Goal: Information Seeking & Learning: Learn about a topic

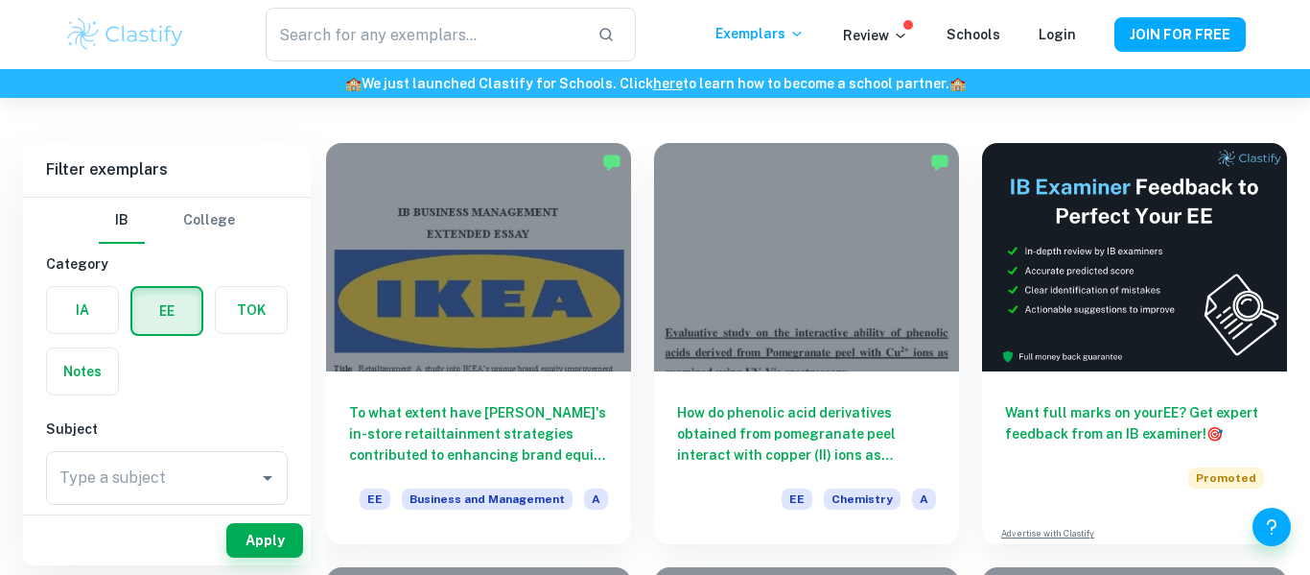
scroll to position [101, 0]
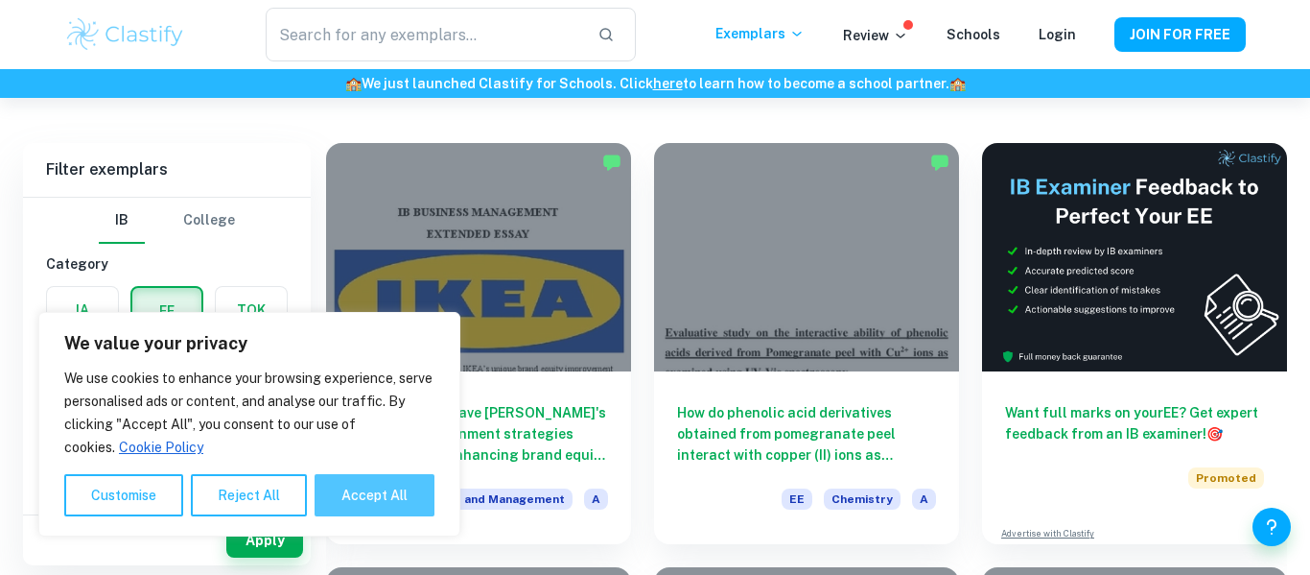
click at [355, 485] on button "Accept All" at bounding box center [375, 495] width 120 height 42
checkbox input "true"
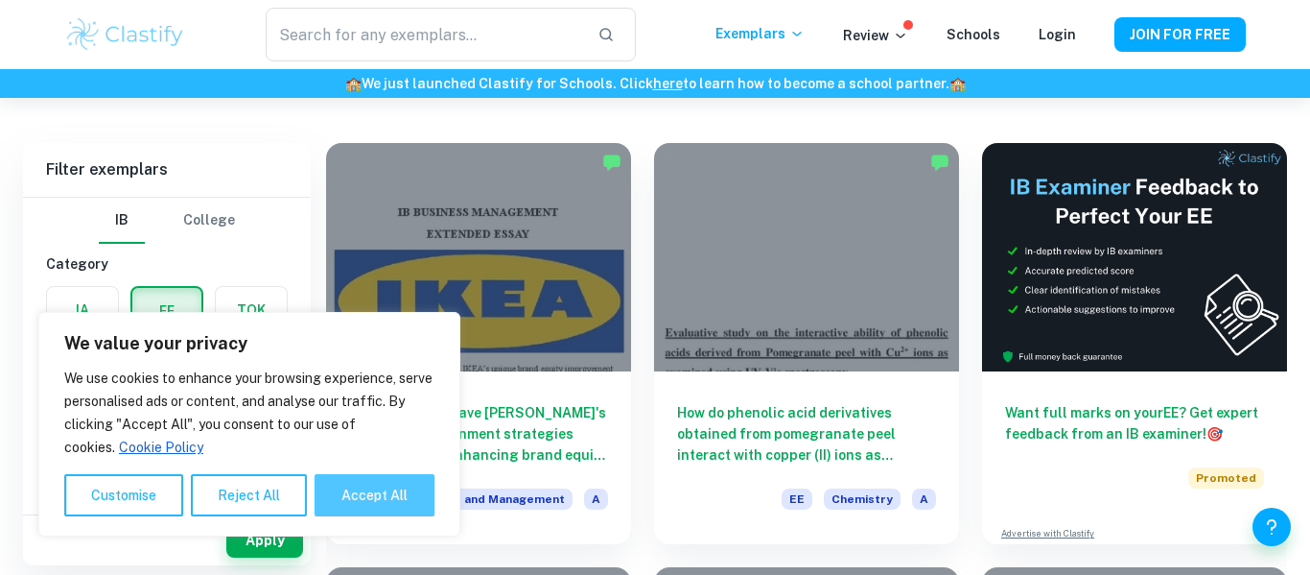
checkbox input "true"
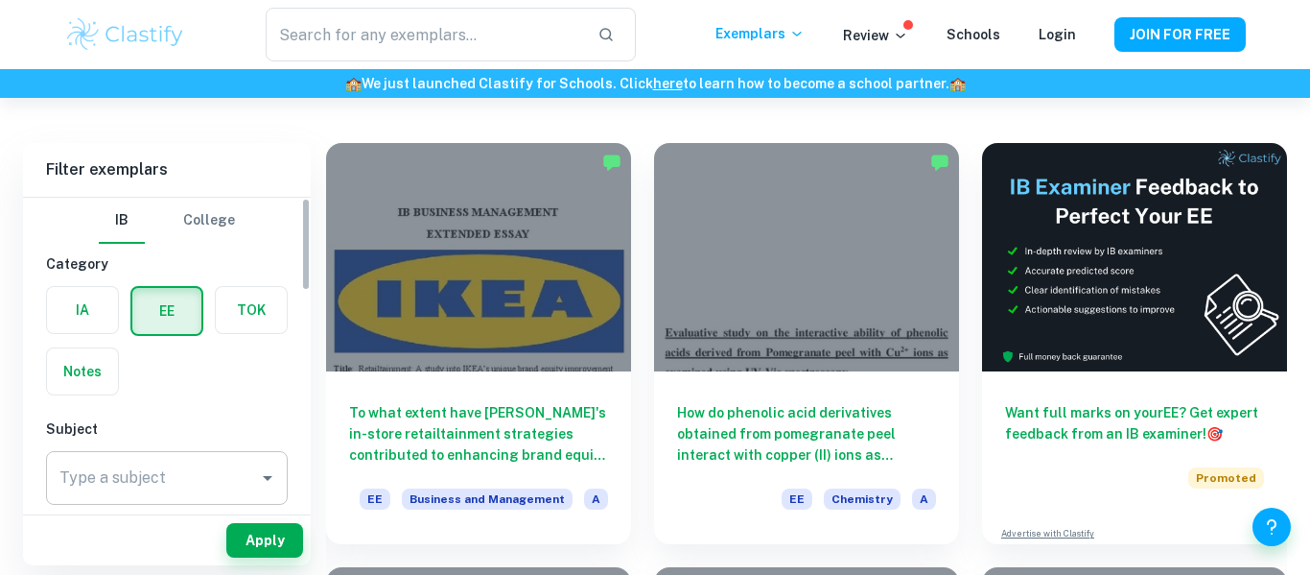
click at [230, 486] on input "Type a subject" at bounding box center [153, 477] width 196 height 36
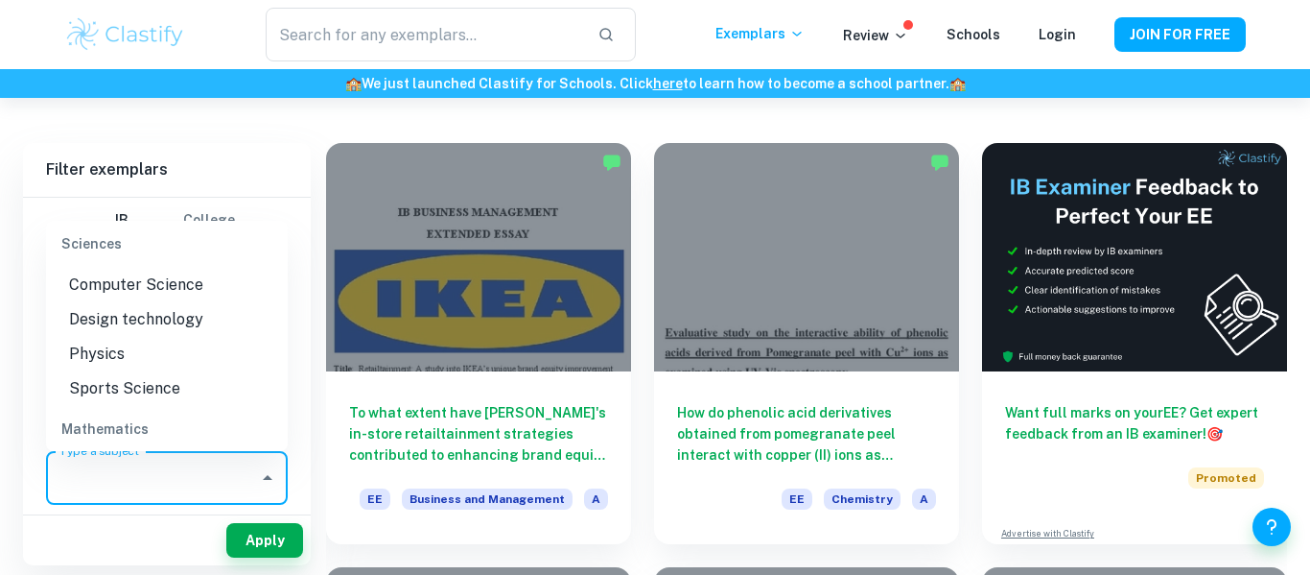
scroll to position [2257, 0]
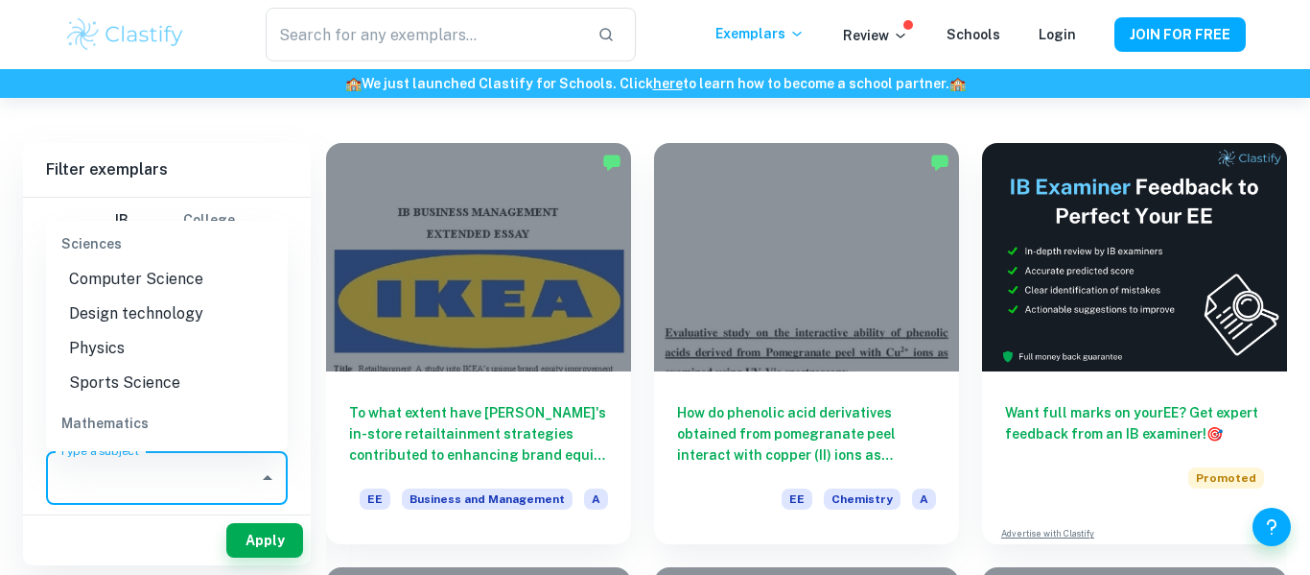
drag, startPoint x: 159, startPoint y: 361, endPoint x: 164, endPoint y: 378, distance: 17.9
click at [164, 378] on ul "Biology Chemistry Computer Science Design technology Physics Sports Science" at bounding box center [167, 296] width 242 height 207
click at [164, 378] on li "Sports Science" at bounding box center [167, 382] width 242 height 35
type input "Sports Science"
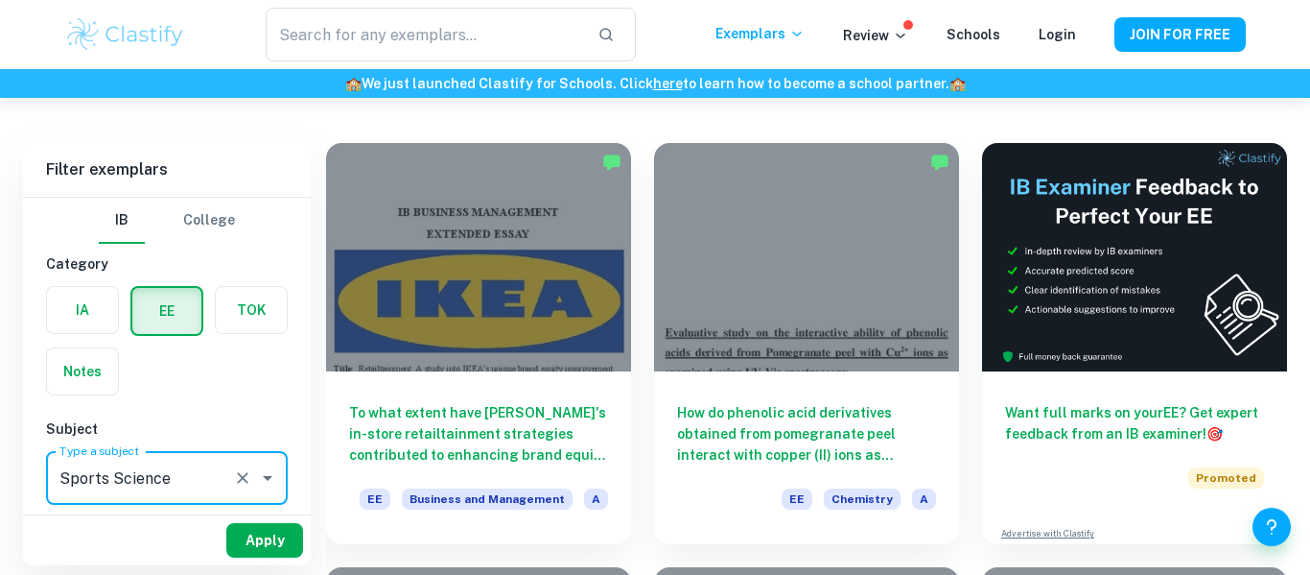
click at [271, 554] on button "Apply" at bounding box center [264, 540] width 77 height 35
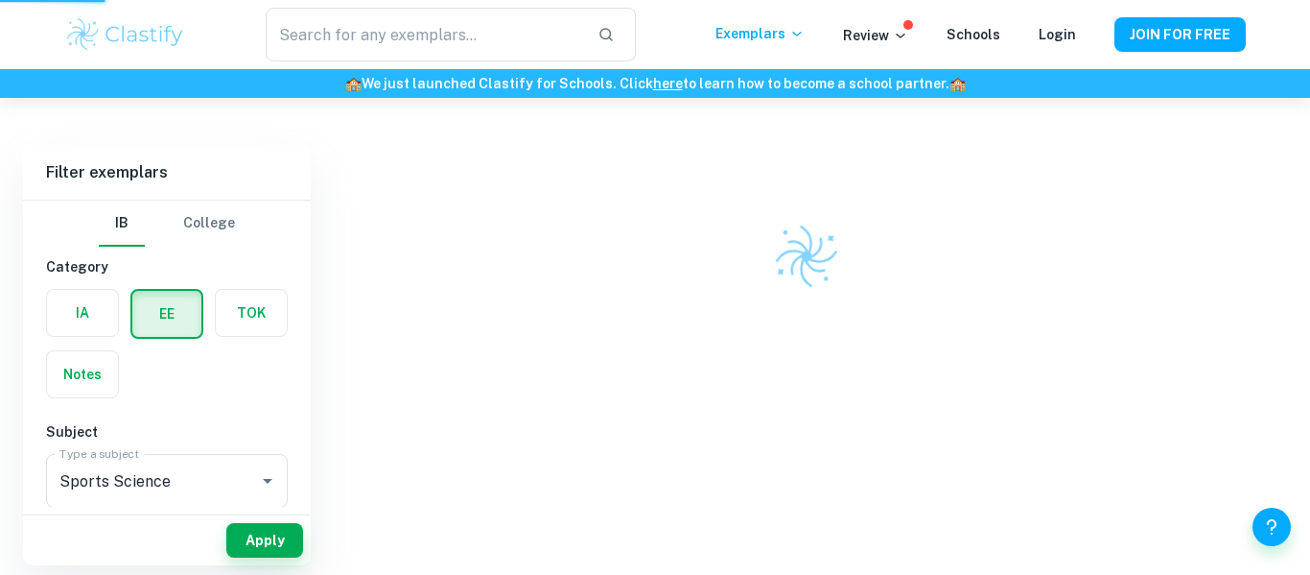
scroll to position [98, 0]
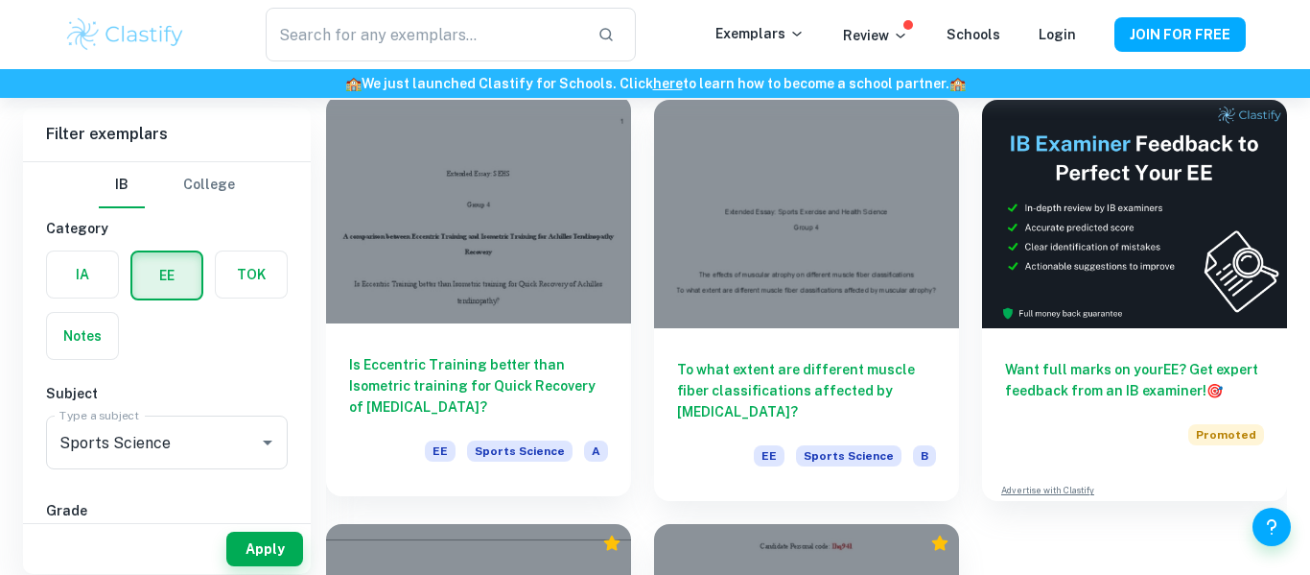
scroll to position [146, 0]
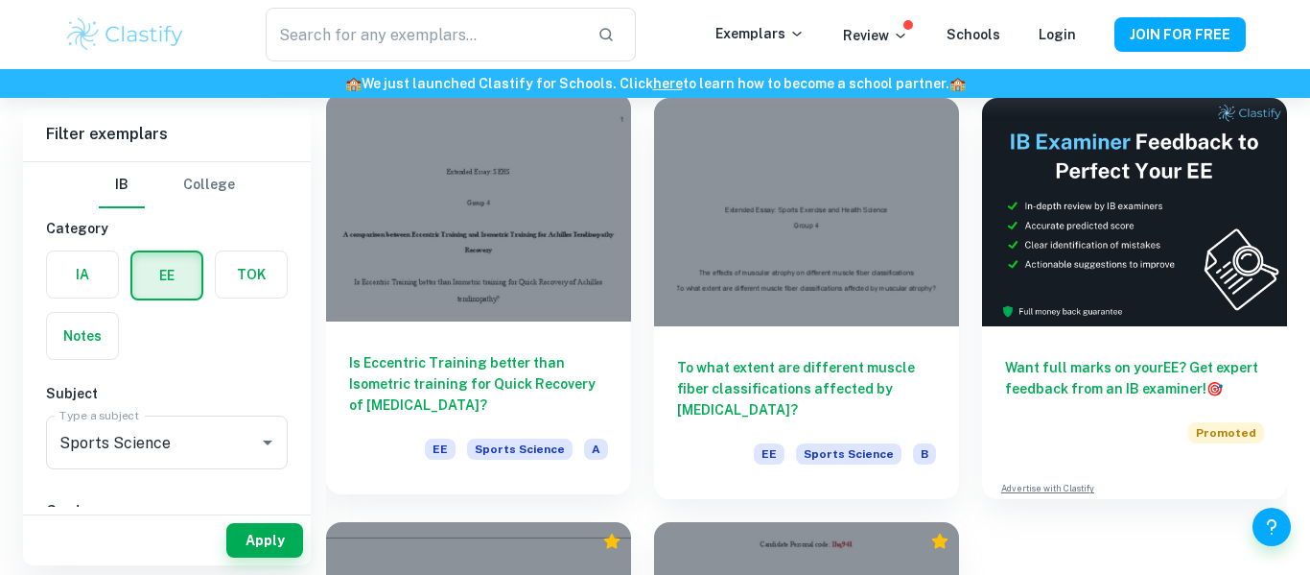
click at [504, 387] on h6 "Is Eccentric Training better than Isometric training for Quick Recovery of Achi…" at bounding box center [478, 383] width 259 height 63
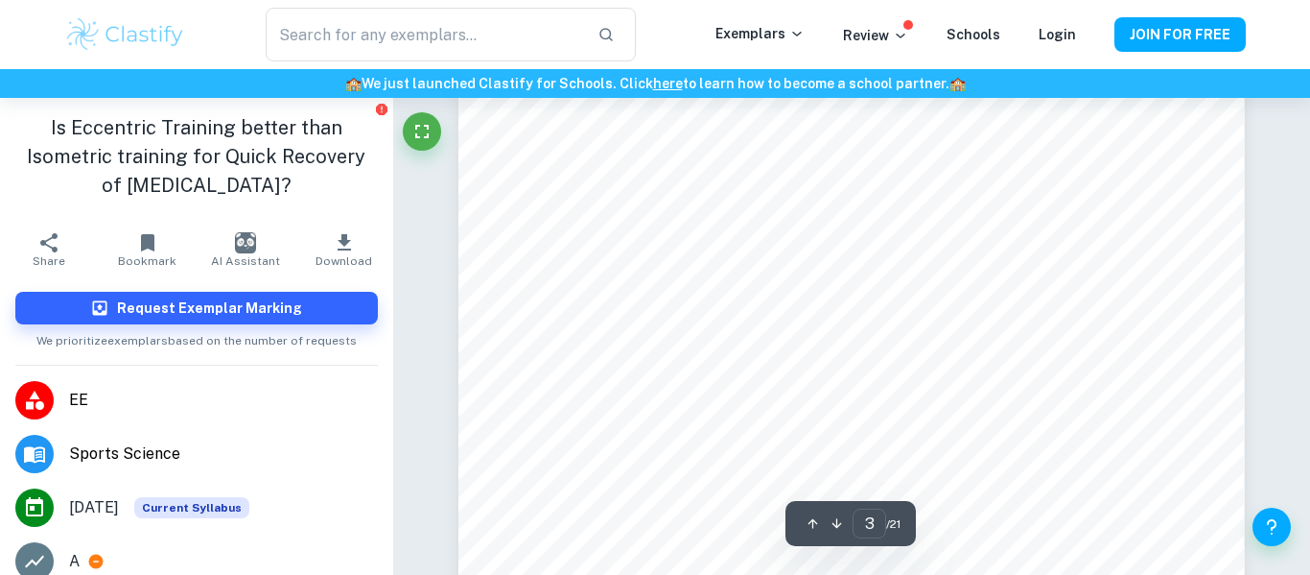
scroll to position [2928, 0]
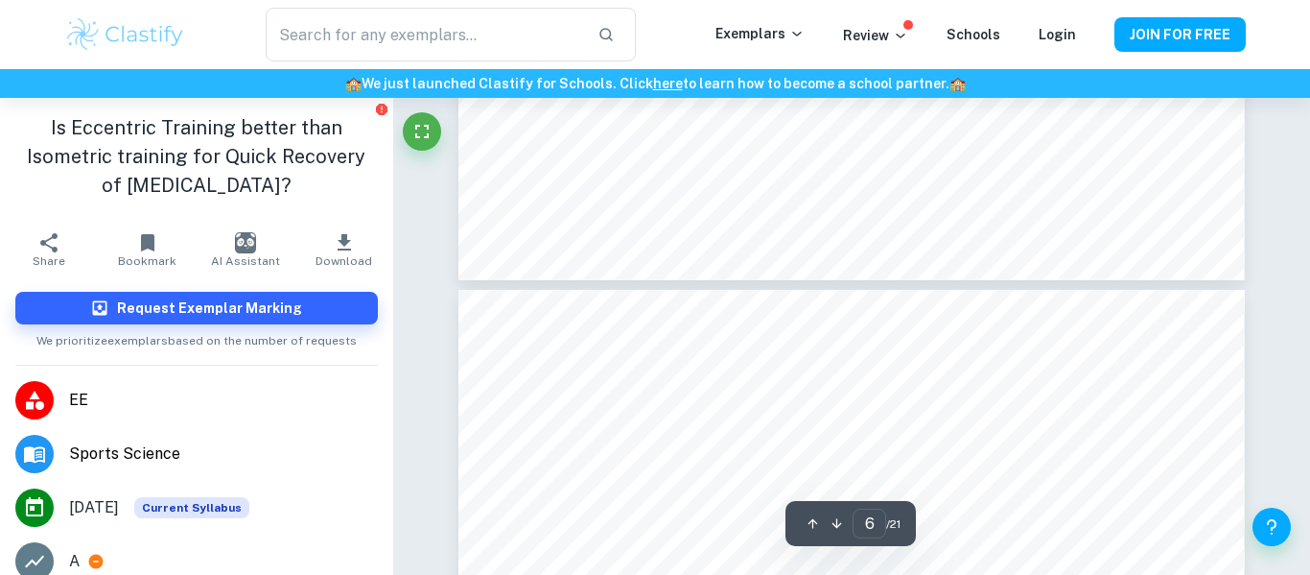
type input "7"
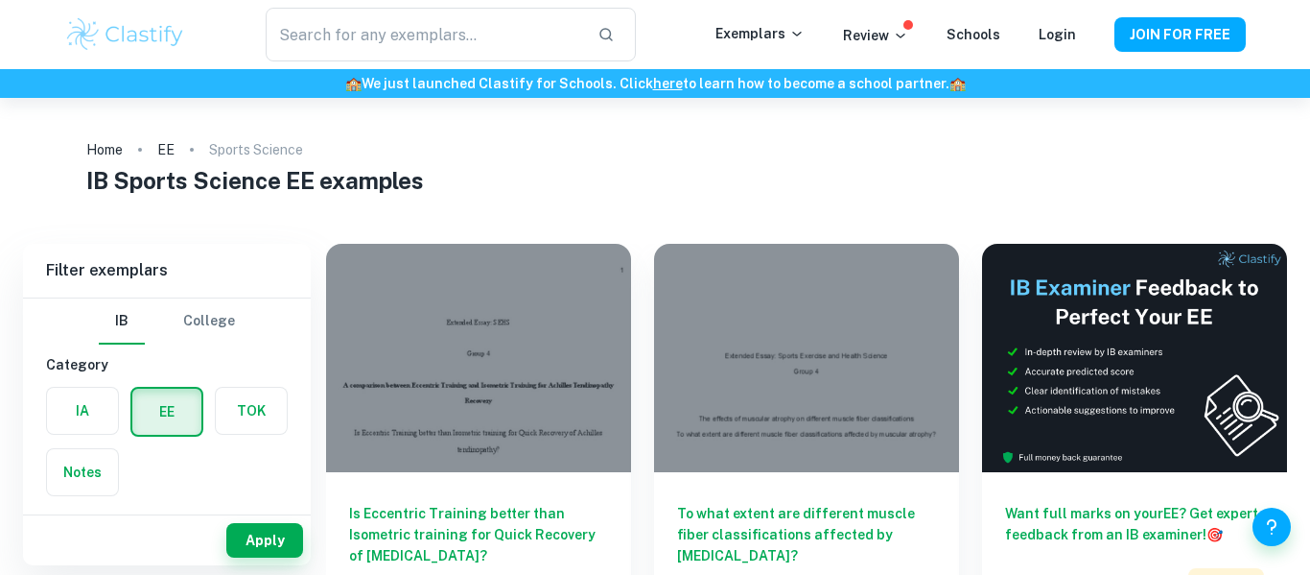
checkbox input "true"
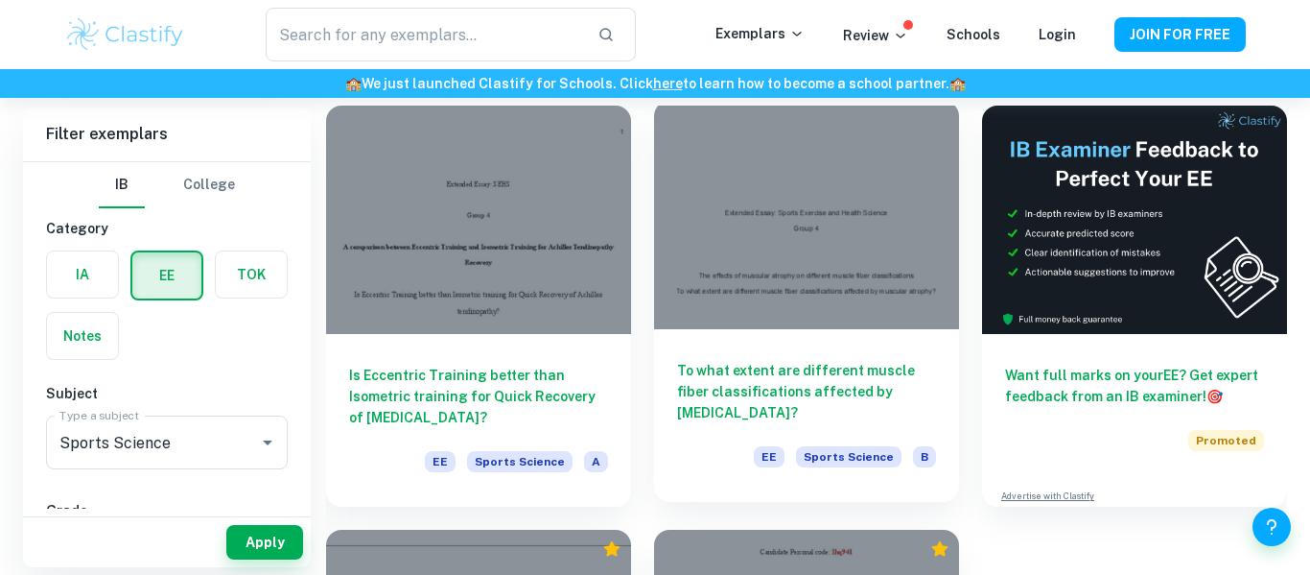
scroll to position [495, 0]
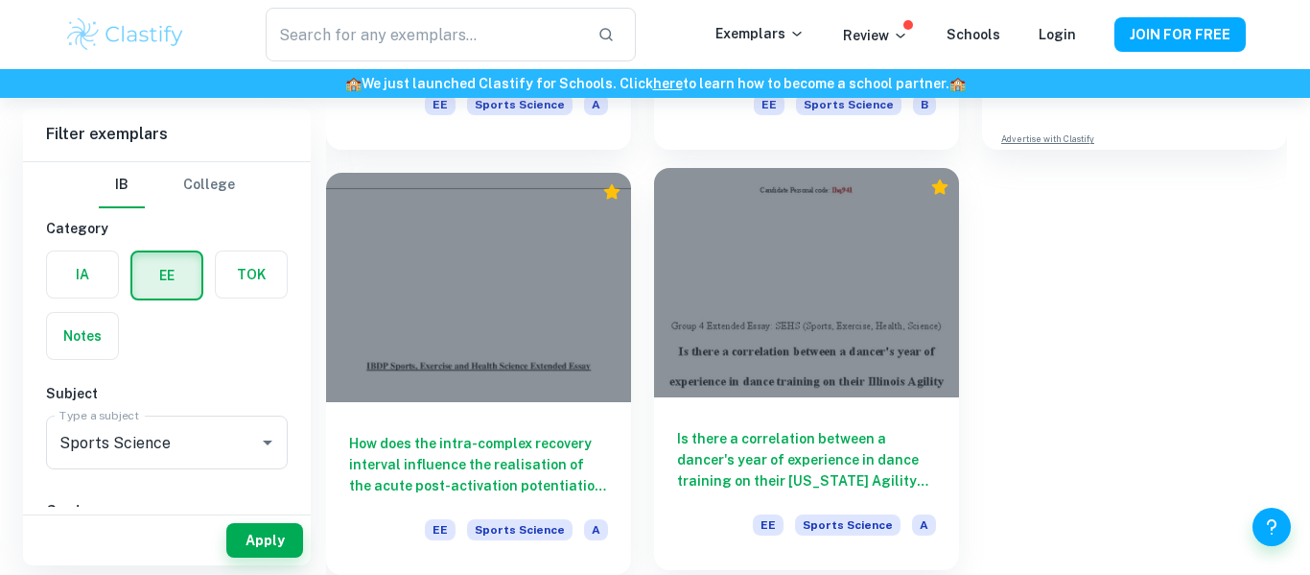
click at [831, 462] on h6 "Is there a correlation between a dancer's year of experience in dance training …" at bounding box center [806, 459] width 259 height 63
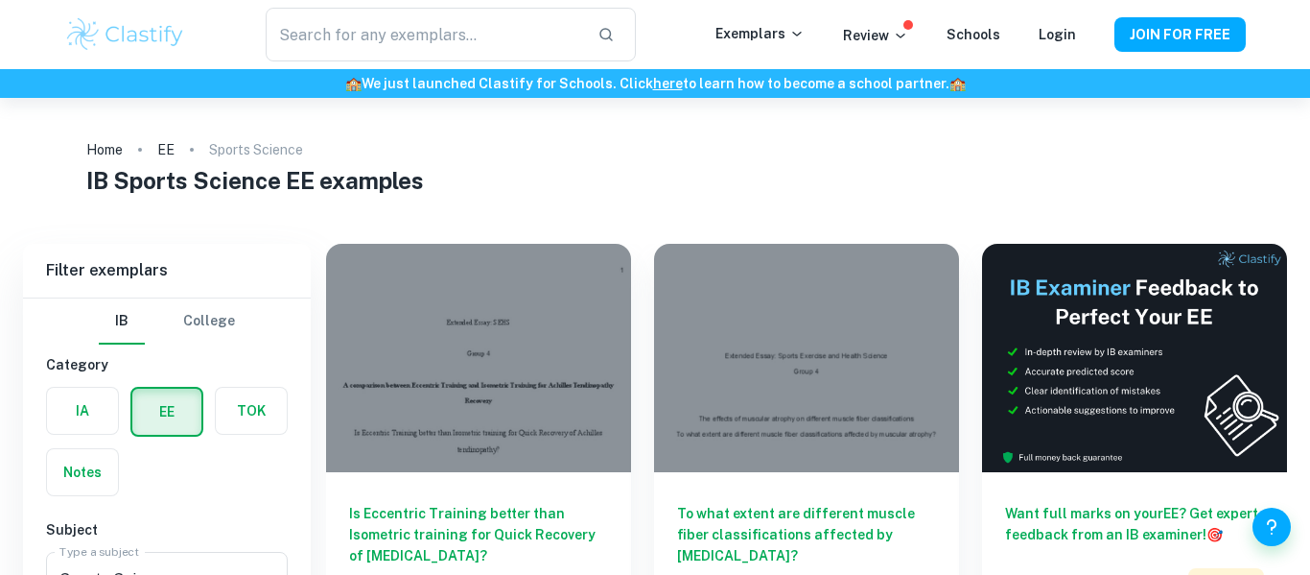
scroll to position [495, 0]
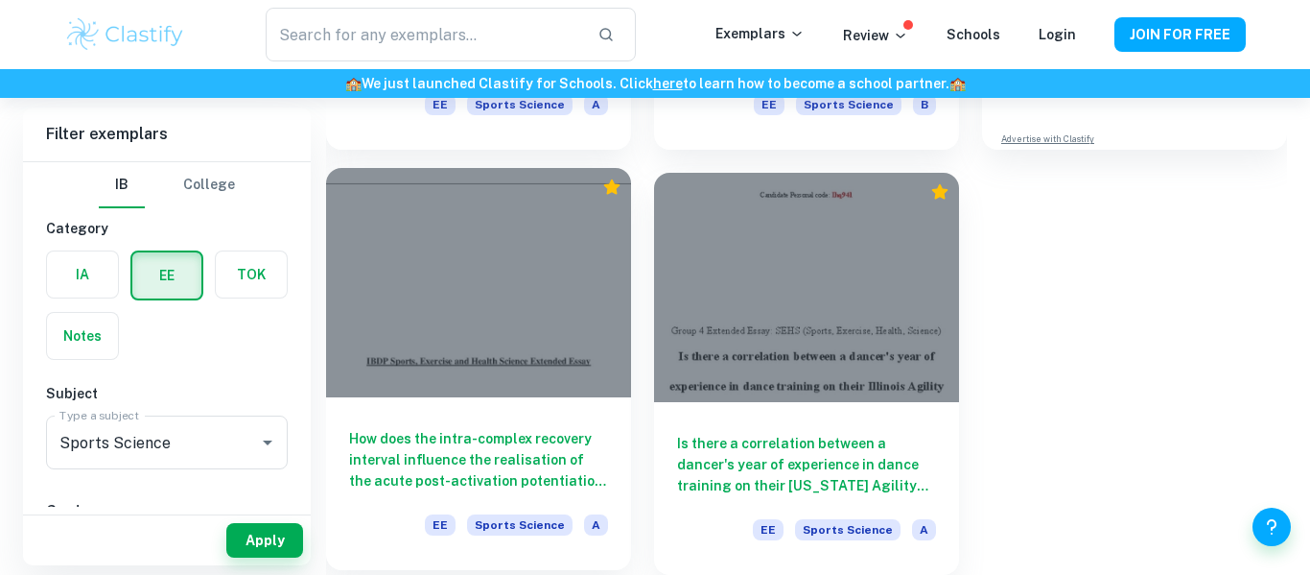
click at [505, 446] on h6 "How does the intra-complex recovery interval influence the realisation of the a…" at bounding box center [478, 459] width 259 height 63
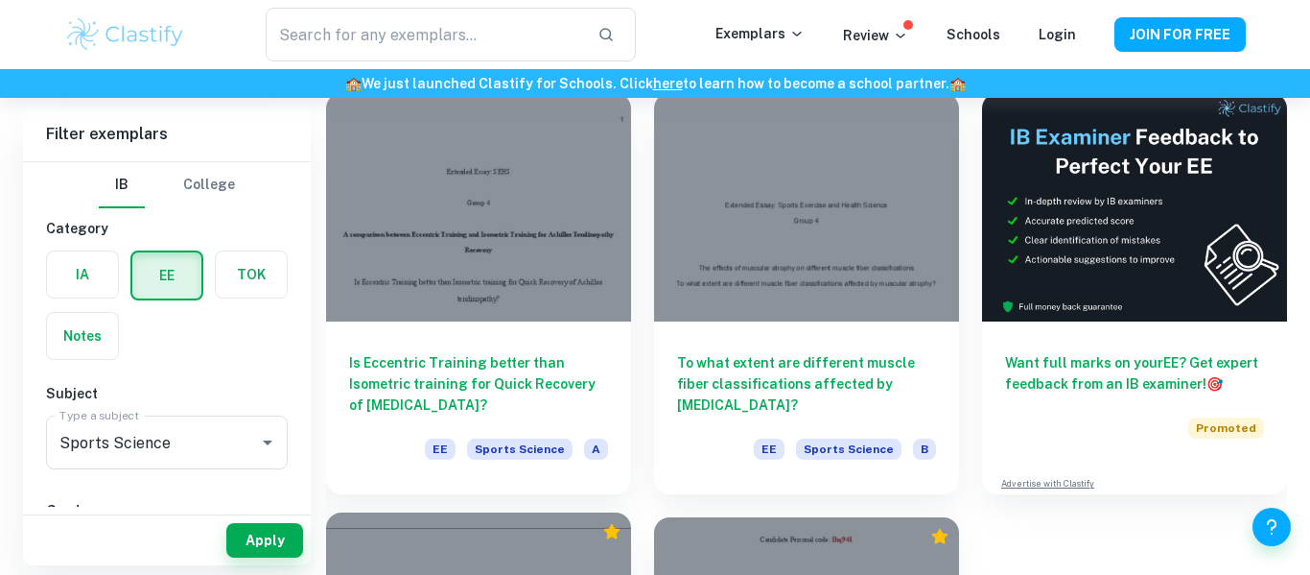
scroll to position [152, 0]
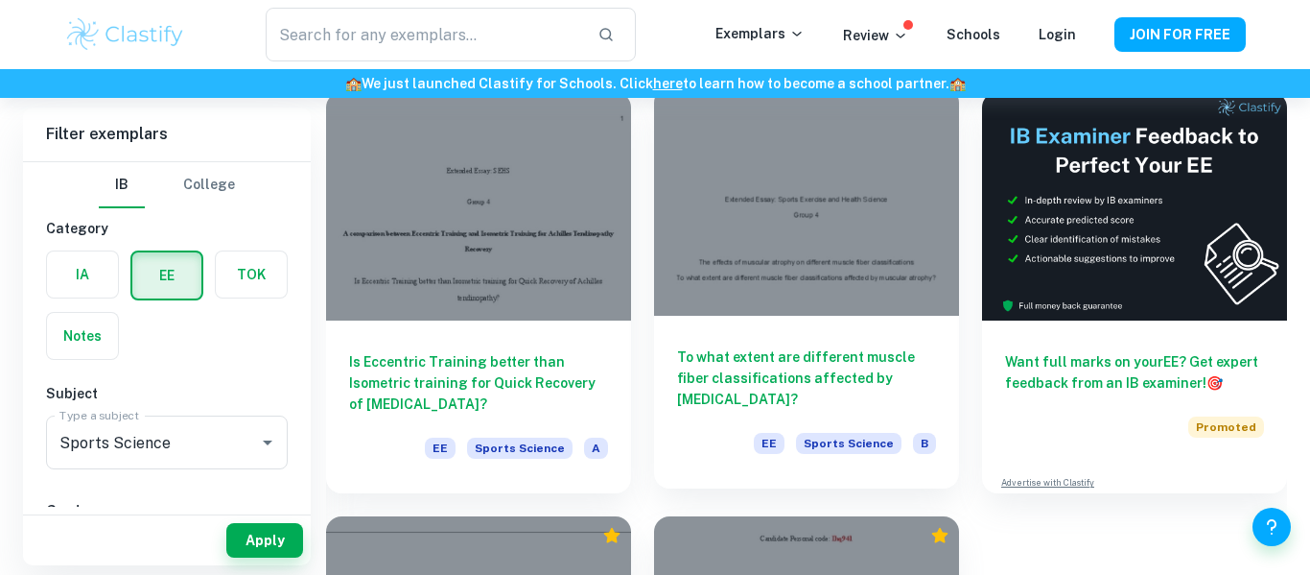
click at [745, 372] on h6 "To what extent are different muscle fiber classifications affected by [MEDICAL_…" at bounding box center [806, 377] width 259 height 63
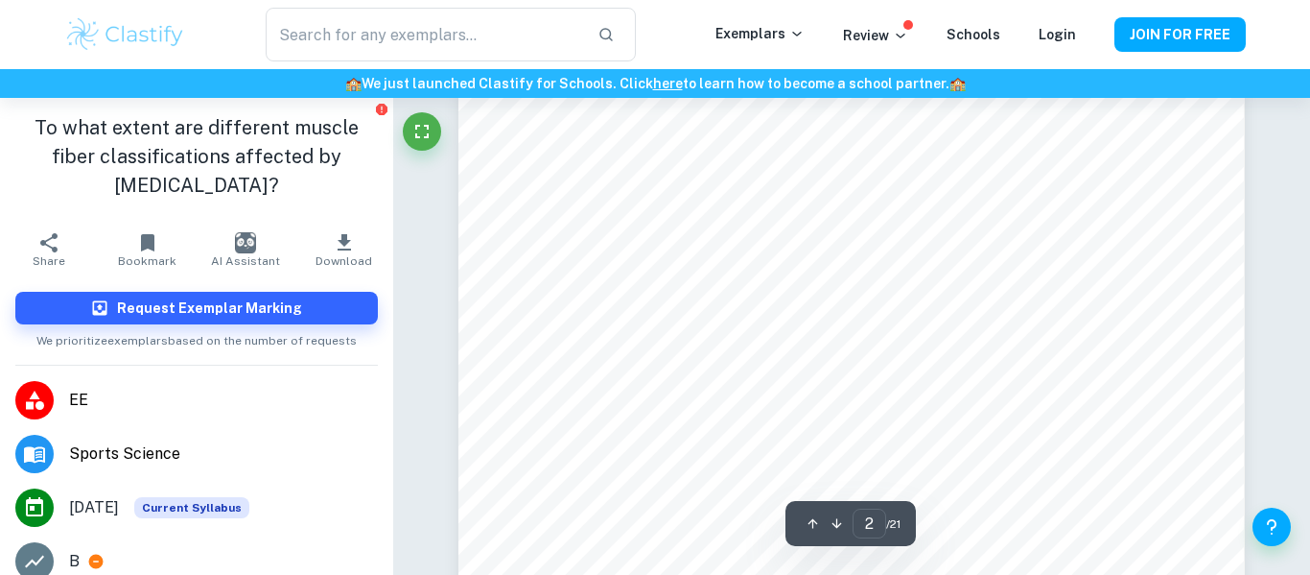
scroll to position [1193, 0]
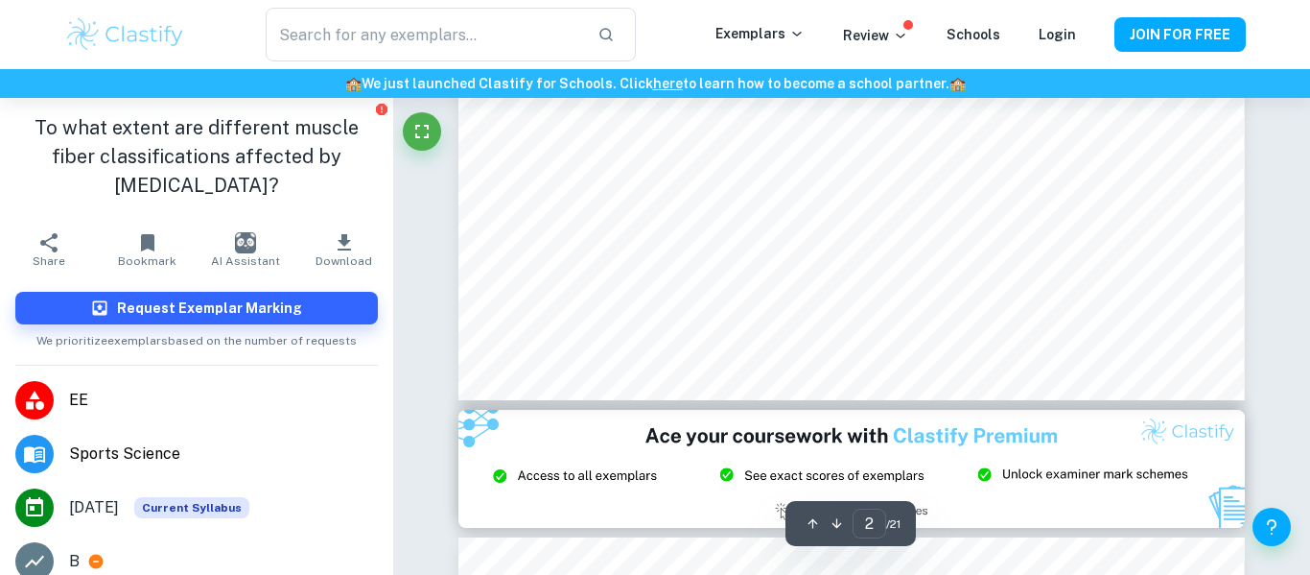
type input "3"
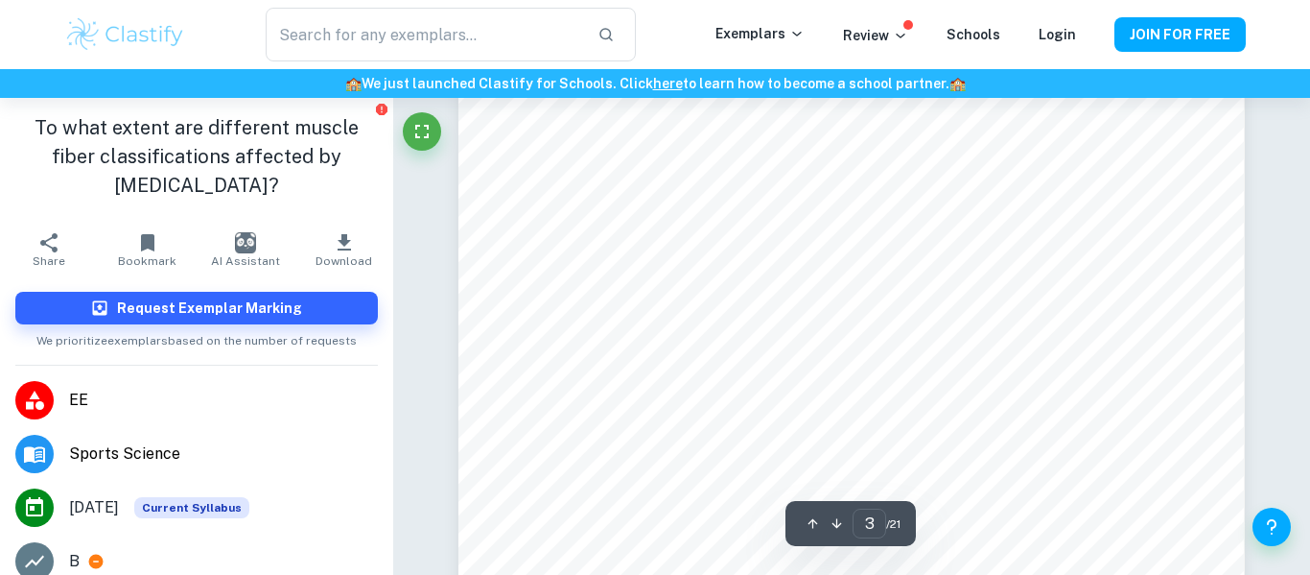
scroll to position [2451, 0]
